Goal: Navigation & Orientation: Find specific page/section

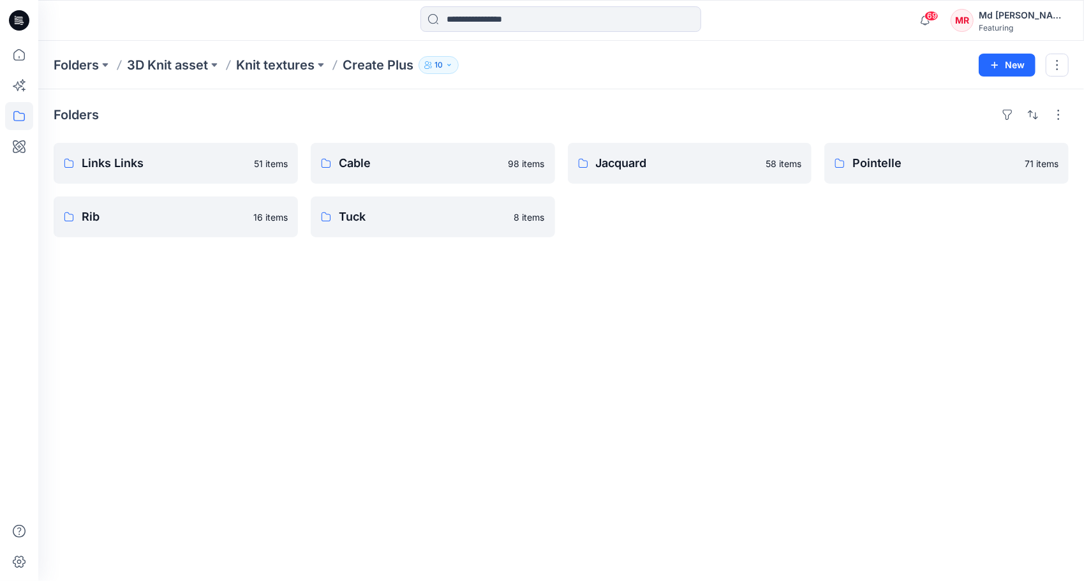
click at [417, 392] on div "Folders Links Links 51 items Rib 16 items Cable 98 items Tuck 8 items Jacquard …" at bounding box center [561, 335] width 1046 height 492
click at [387, 472] on div "Folders Links Links 51 items Rib 16 items Cable 98 items Tuck 8 items Jacquard …" at bounding box center [561, 335] width 1046 height 492
click at [179, 160] on p "Links Links" at bounding box center [175, 163] width 186 height 18
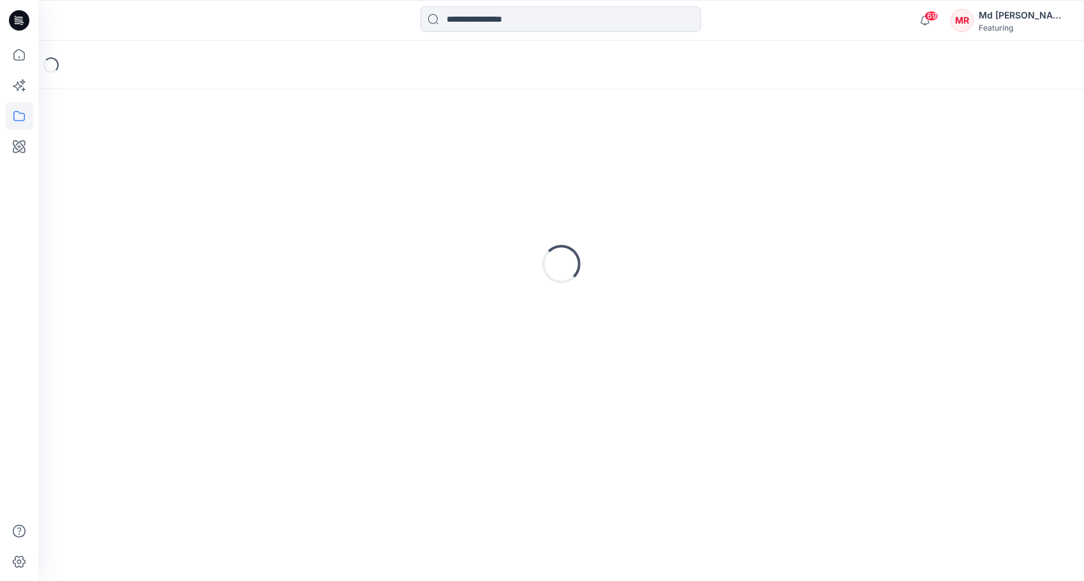
click at [179, 160] on div "Loading..." at bounding box center [561, 264] width 1015 height 319
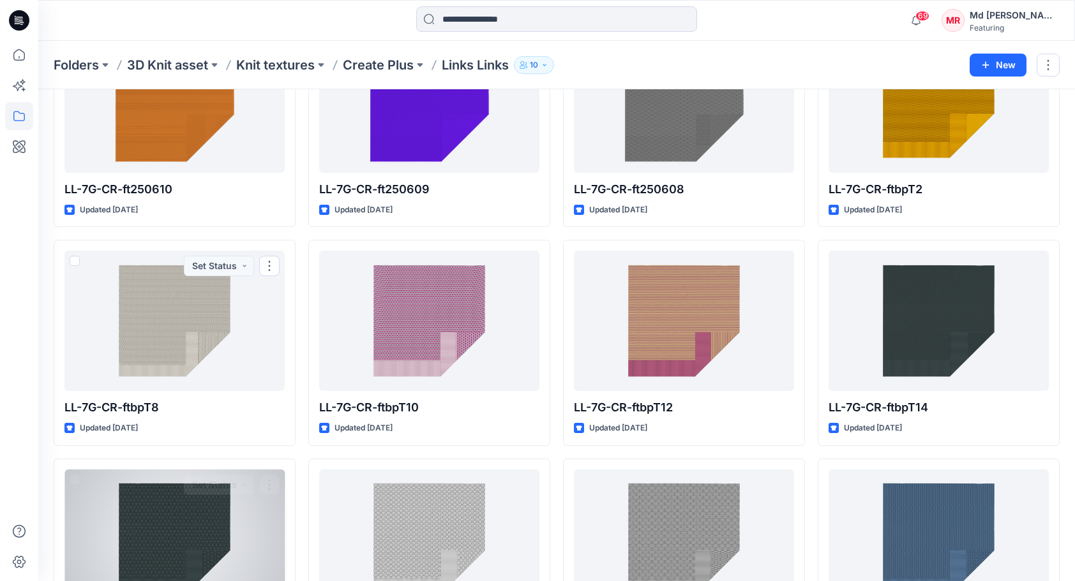
scroll to position [918, 0]
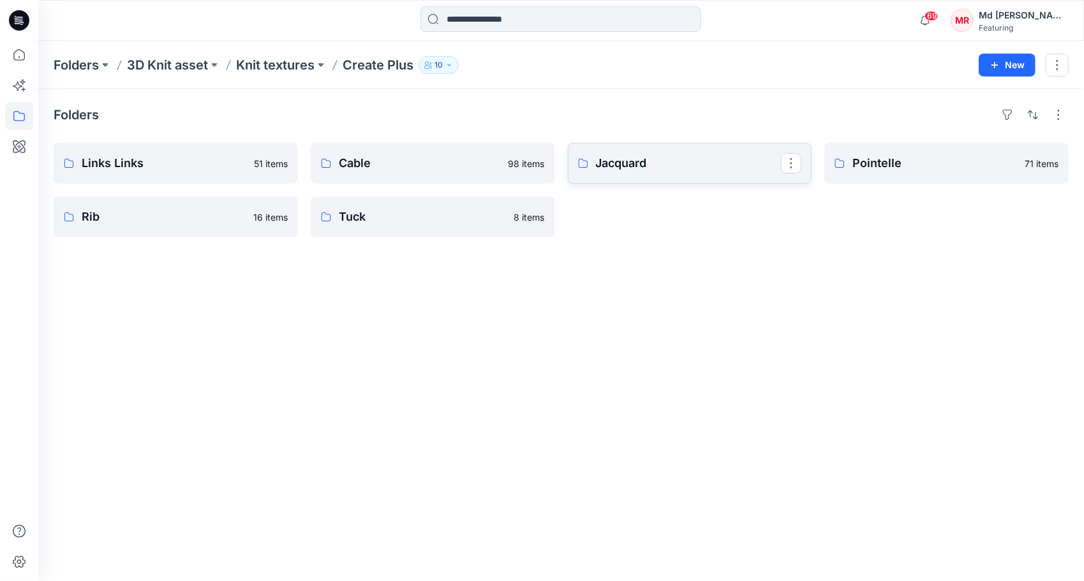
click at [690, 162] on p "Jacquard" at bounding box center [689, 163] width 186 height 18
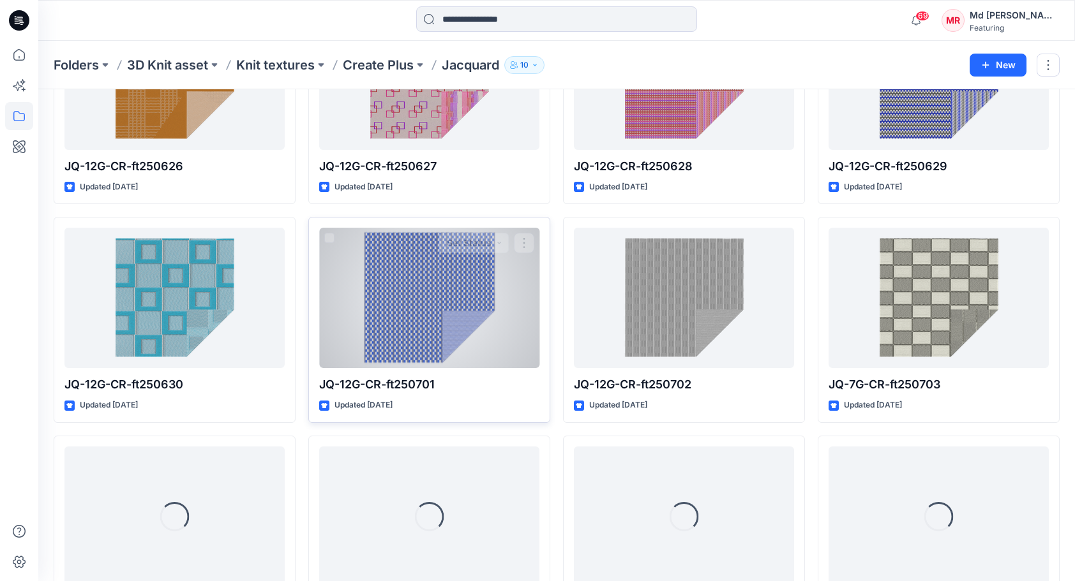
scroll to position [1955, 0]
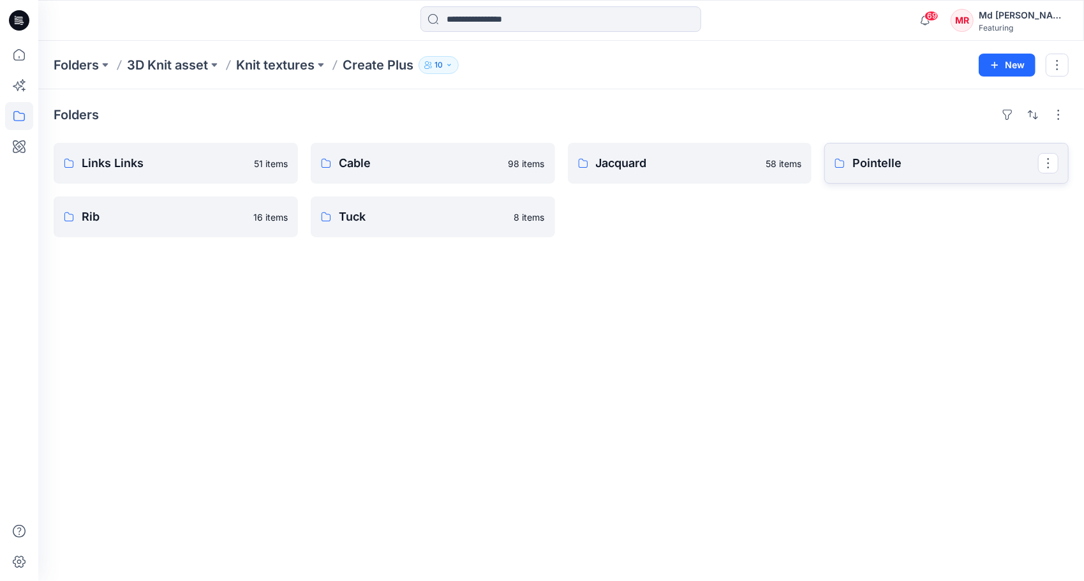
click at [943, 172] on link "Pointelle" at bounding box center [946, 163] width 244 height 41
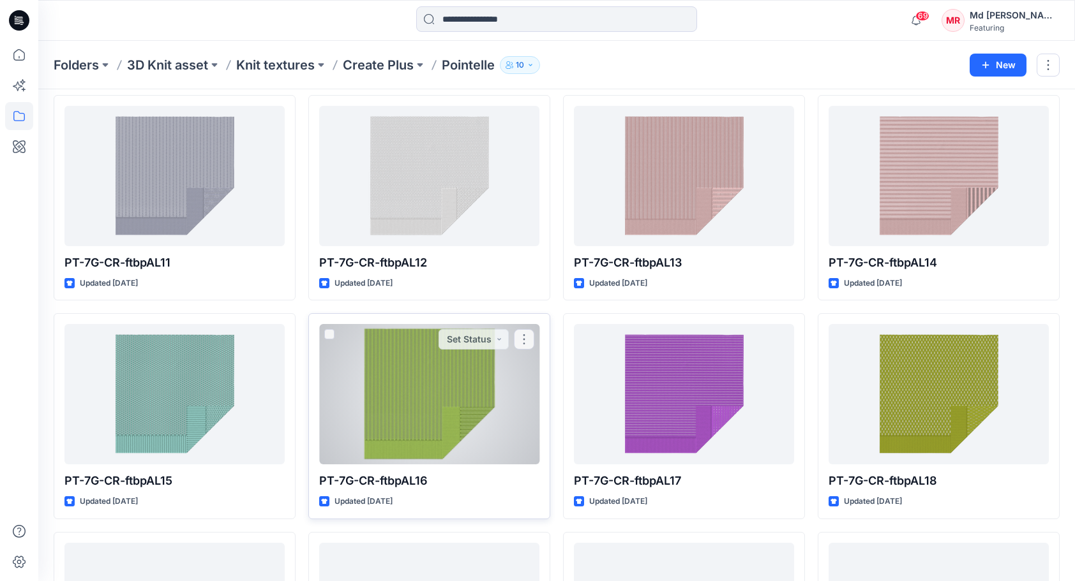
scroll to position [918, 0]
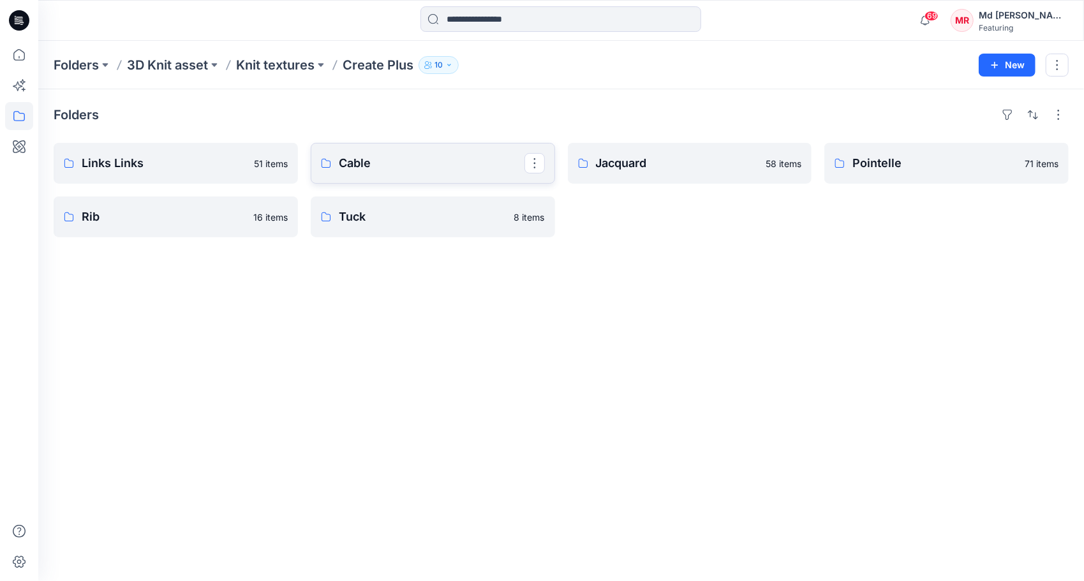
click at [371, 172] on link "Cable" at bounding box center [433, 163] width 244 height 41
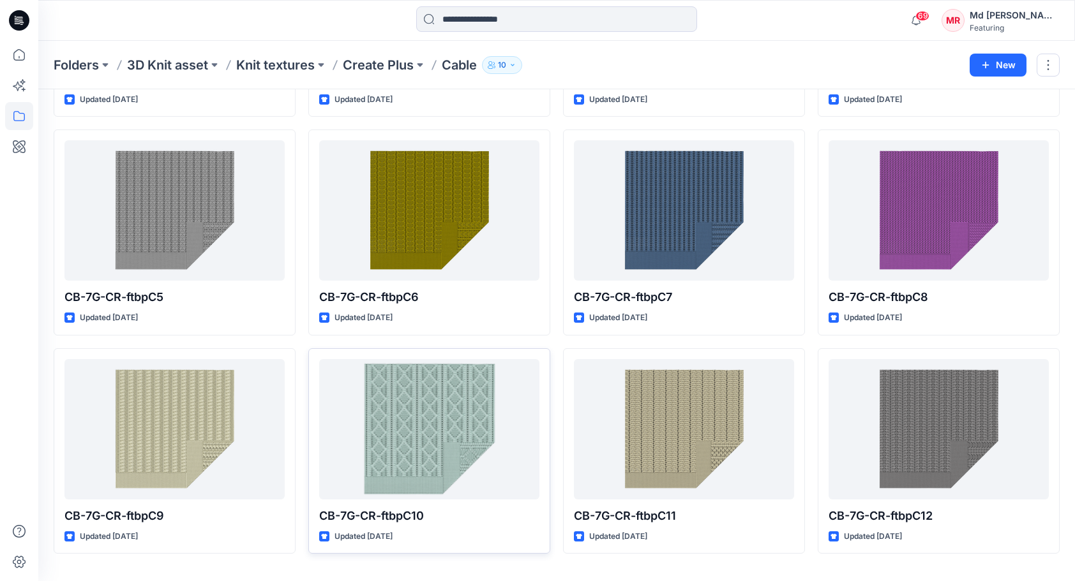
scroll to position [918, 0]
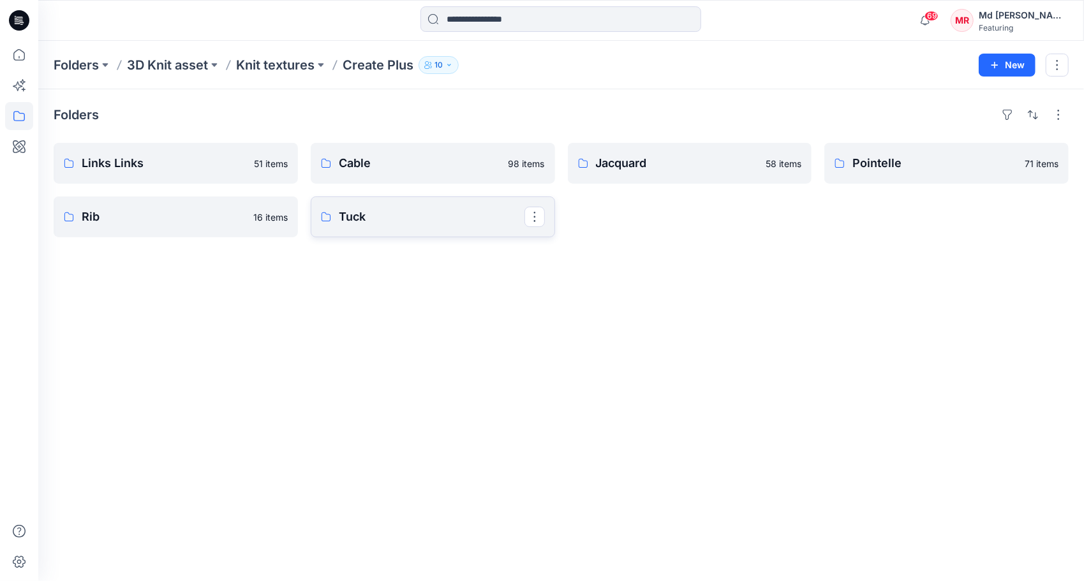
click at [361, 212] on p "Tuck" at bounding box center [432, 217] width 186 height 18
click at [257, 72] on p "Knit textures" at bounding box center [275, 65] width 78 height 18
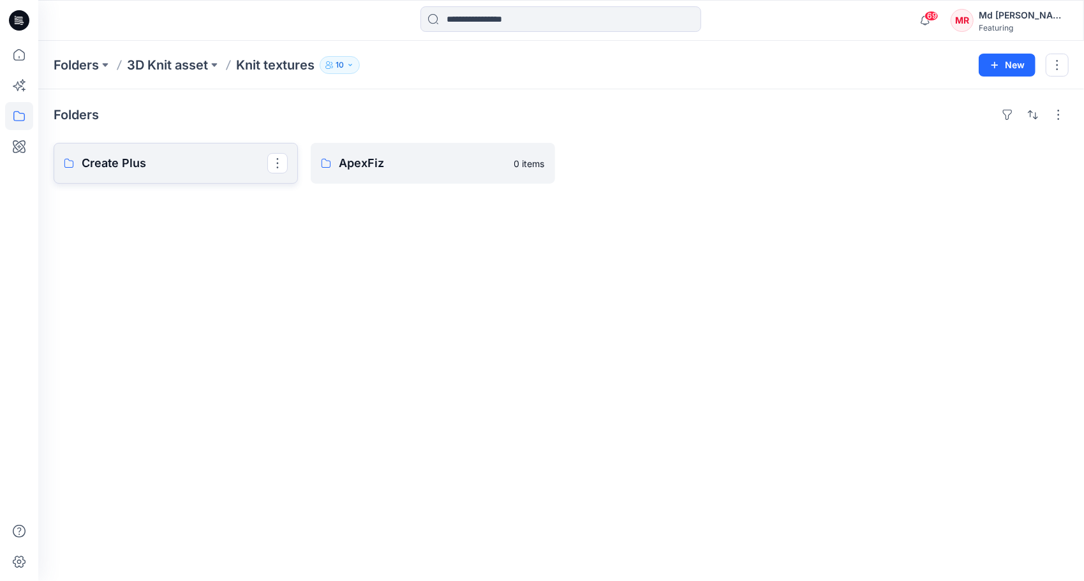
click at [143, 164] on p "Create Plus" at bounding box center [175, 163] width 186 height 18
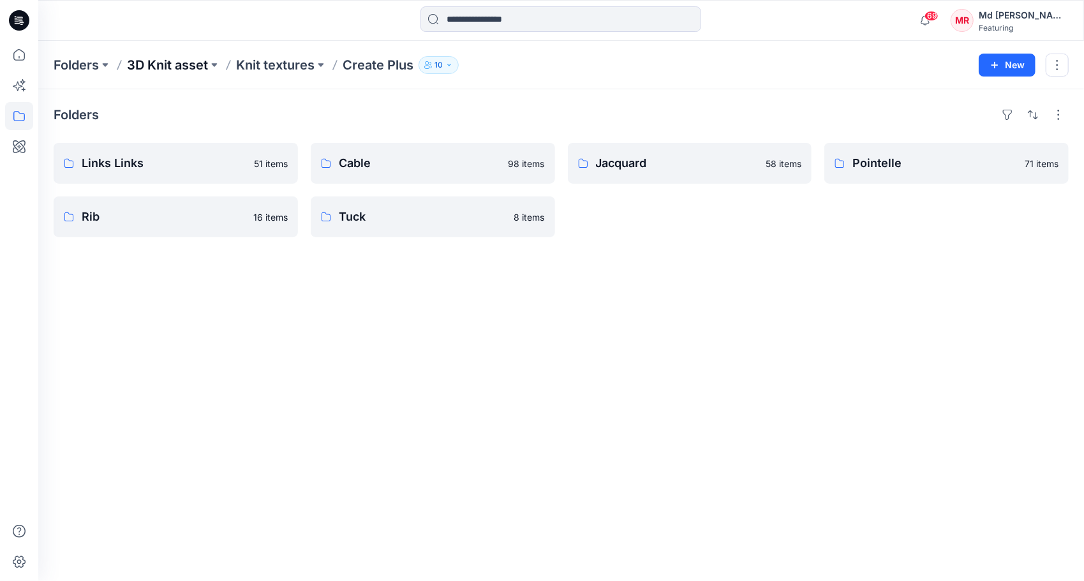
click at [156, 70] on p "3D Knit asset" at bounding box center [167, 65] width 81 height 18
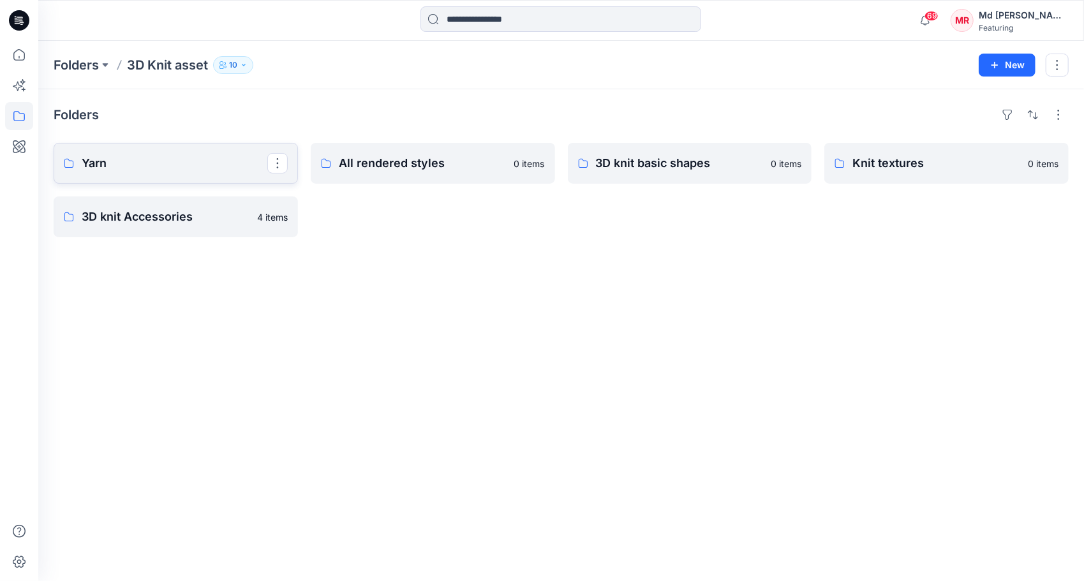
click at [149, 144] on link "Yarn" at bounding box center [176, 163] width 244 height 41
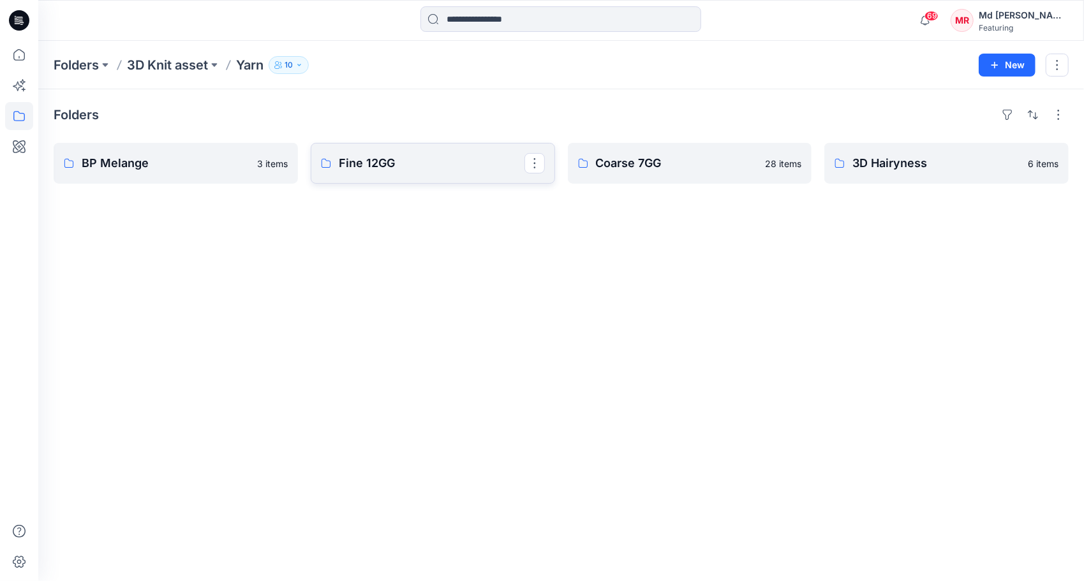
click at [435, 163] on p "Fine 12GG" at bounding box center [432, 163] width 186 height 18
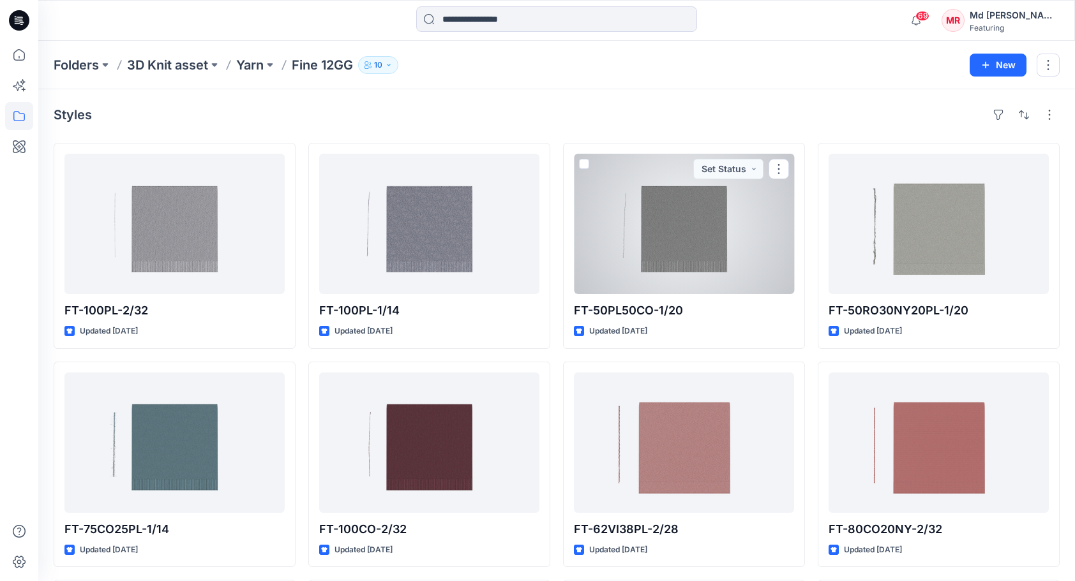
click at [731, 273] on div at bounding box center [684, 224] width 220 height 140
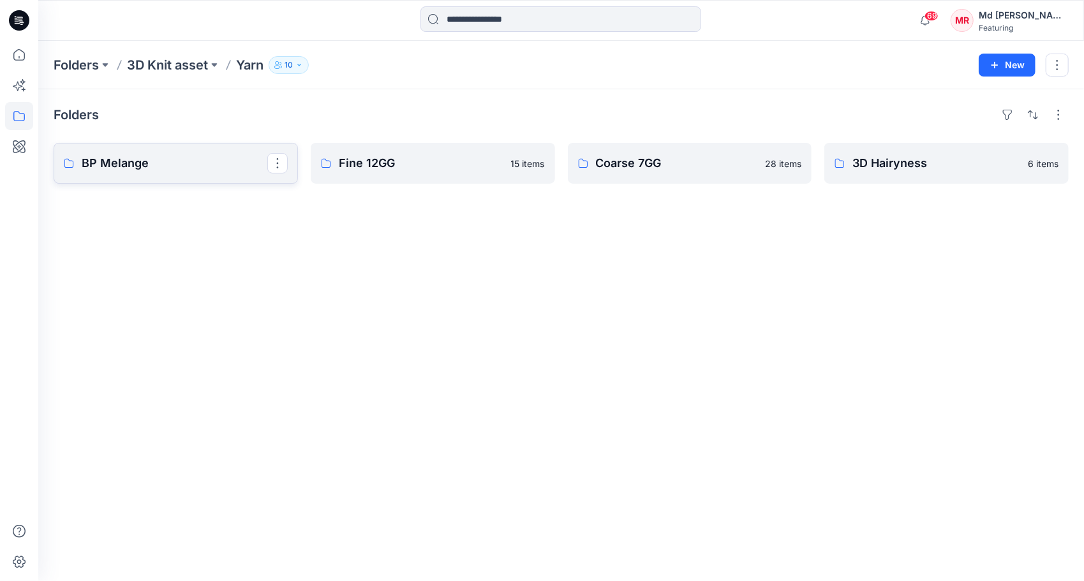
click at [145, 165] on p "BP Melange" at bounding box center [175, 163] width 186 height 18
click at [403, 170] on p "Fine 12GG" at bounding box center [432, 163] width 186 height 18
click at [672, 168] on p "Coarse 7GG" at bounding box center [689, 163] width 186 height 18
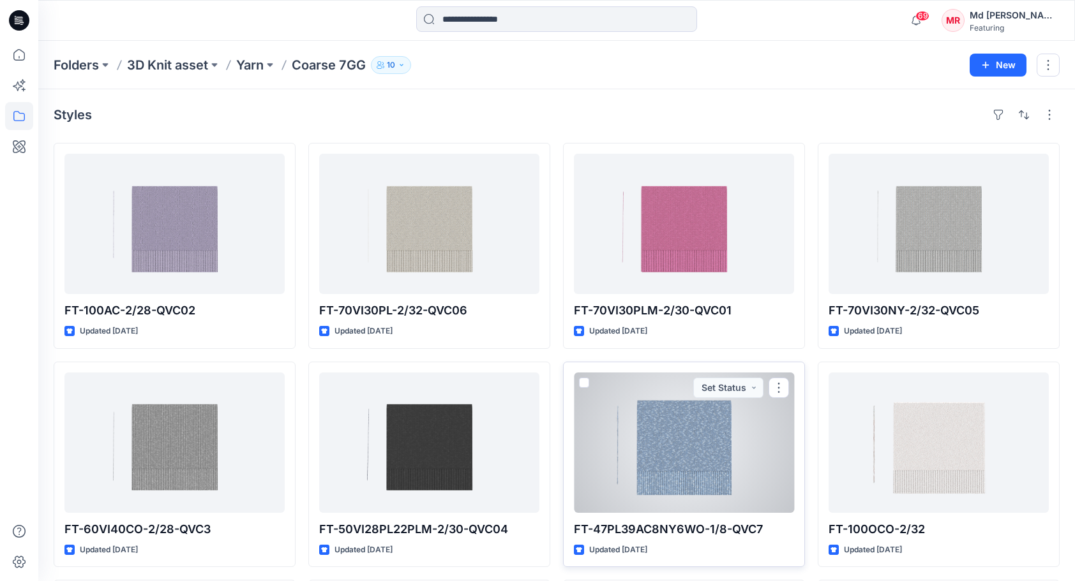
click at [701, 442] on div at bounding box center [684, 443] width 220 height 140
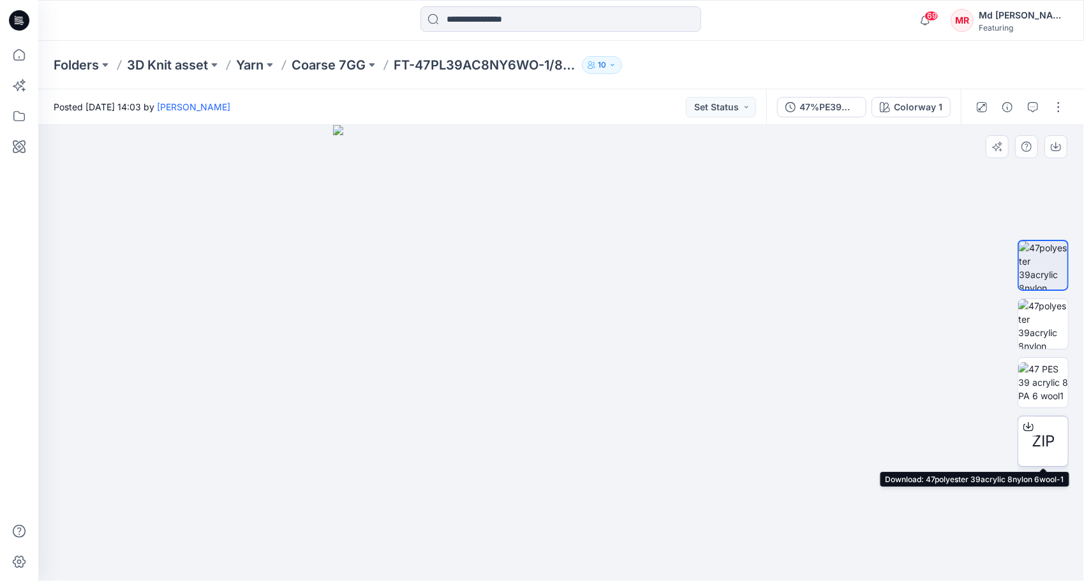
click at [1029, 430] on icon at bounding box center [1029, 427] width 10 height 7
click at [577, 337] on img at bounding box center [561, 353] width 456 height 456
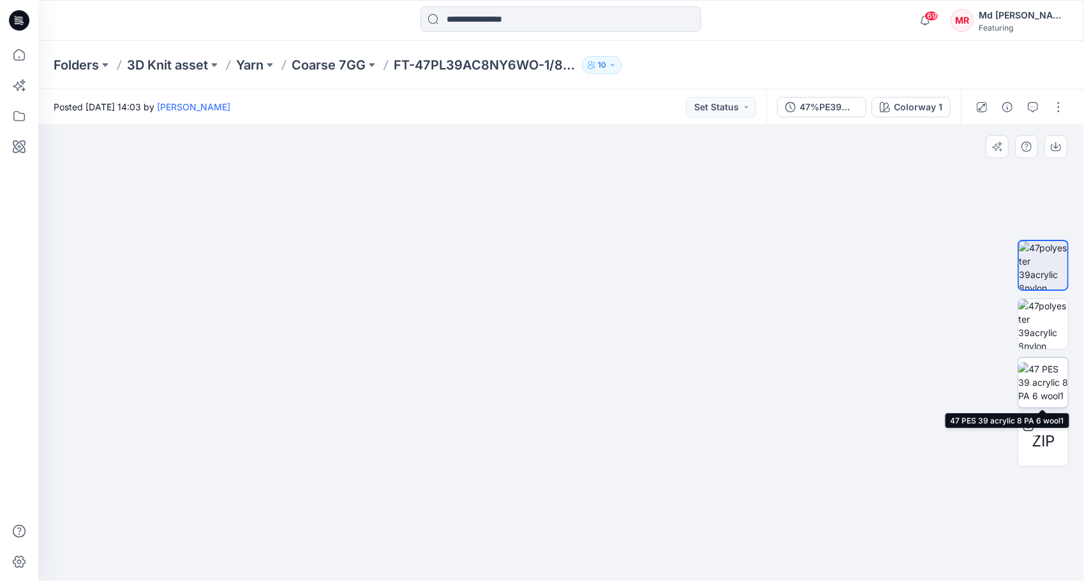
click at [1048, 380] on img at bounding box center [1043, 382] width 50 height 40
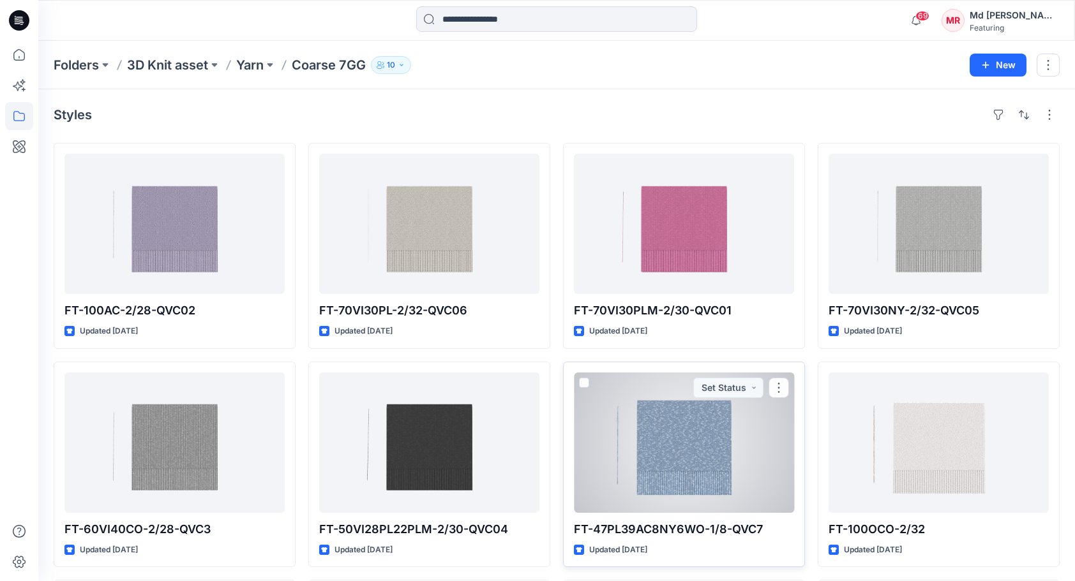
click at [666, 432] on div at bounding box center [684, 443] width 220 height 140
